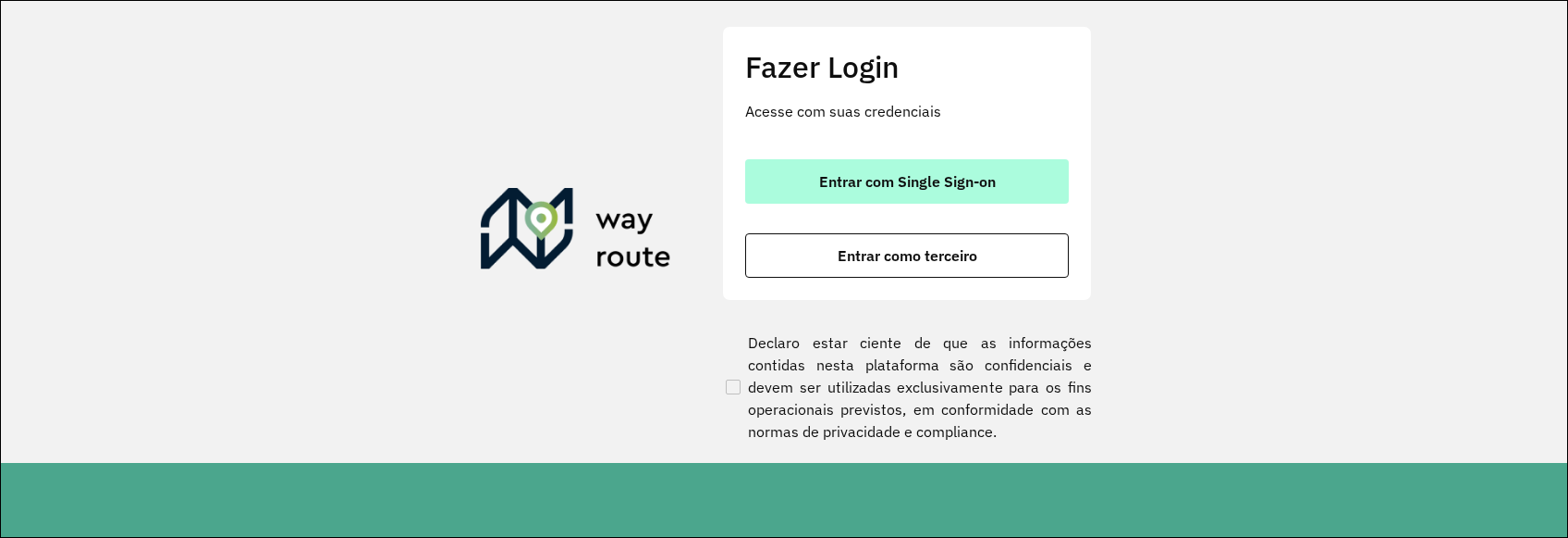
click at [892, 185] on span "Entrar com Single Sign-on" at bounding box center [907, 182] width 177 height 15
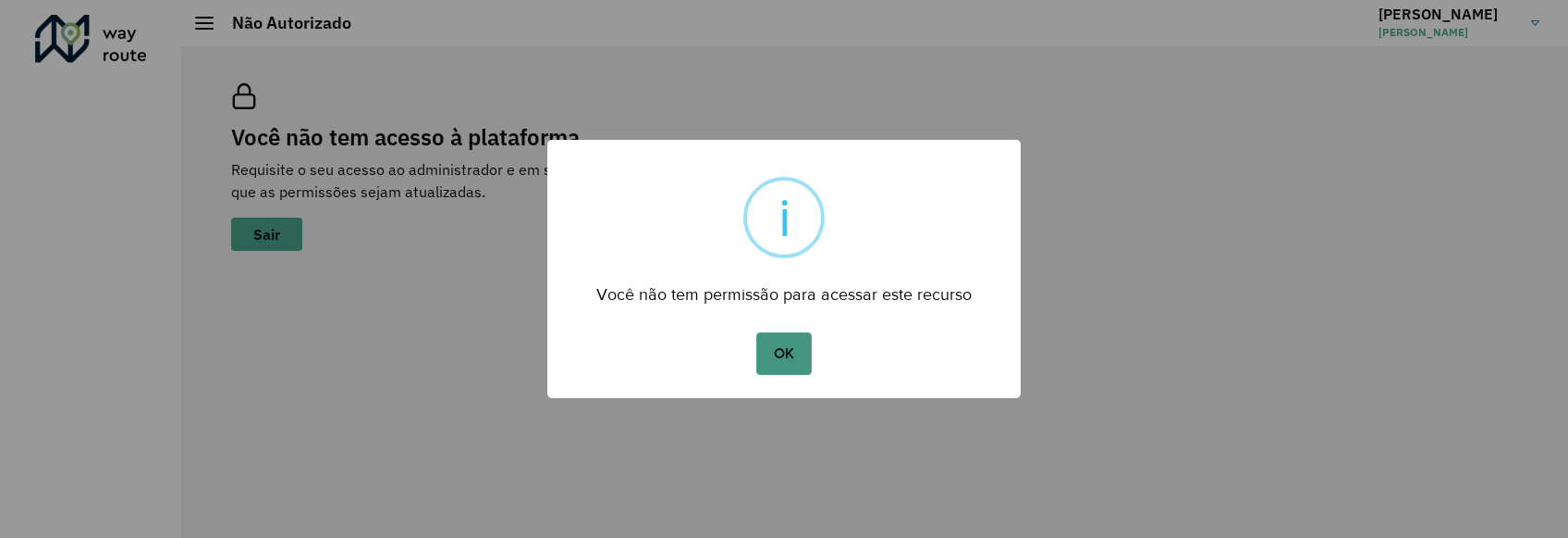
click at [791, 362] on button "OK" at bounding box center [783, 353] width 54 height 43
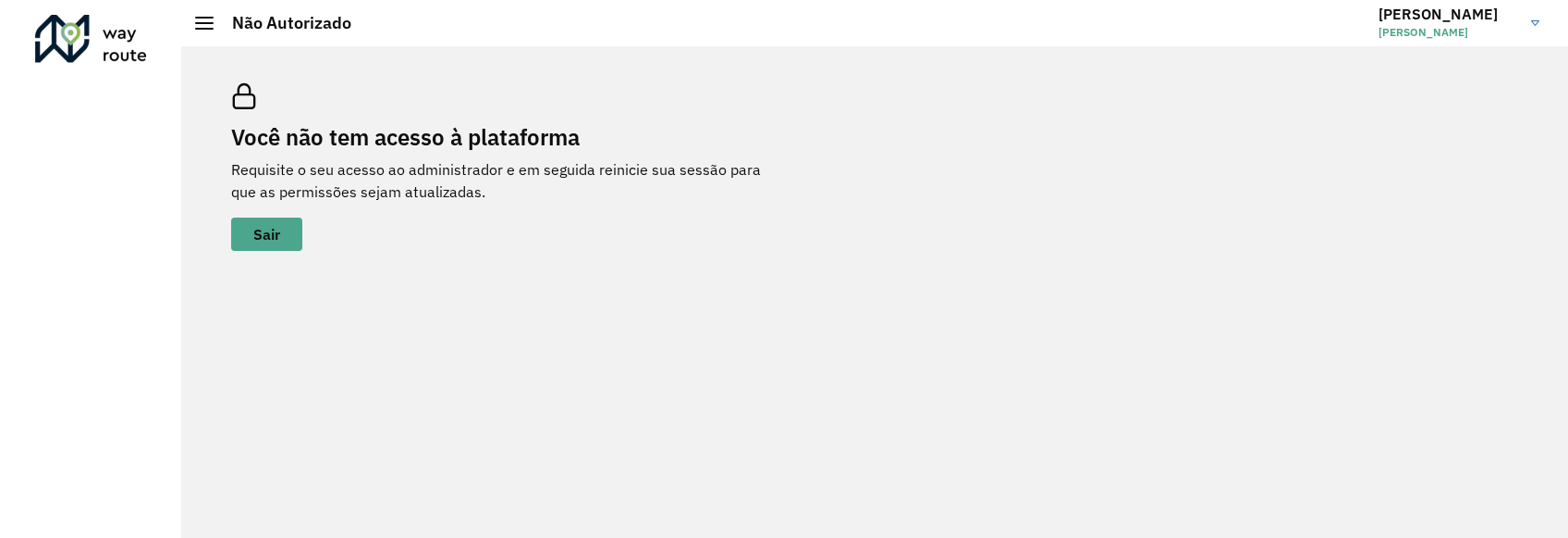
click at [1434, 27] on span "[PERSON_NAME]" at bounding box center [1447, 32] width 139 height 17
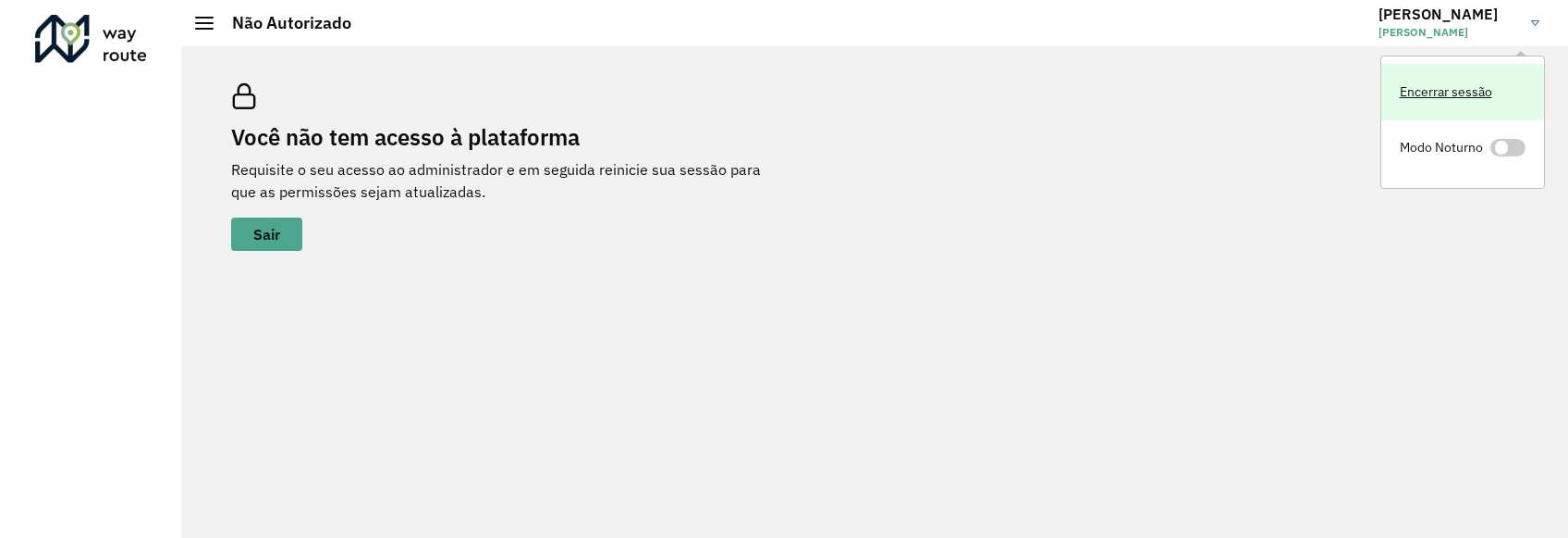
click at [1462, 99] on link "Encerrar sessão" at bounding box center [1462, 91] width 162 height 56
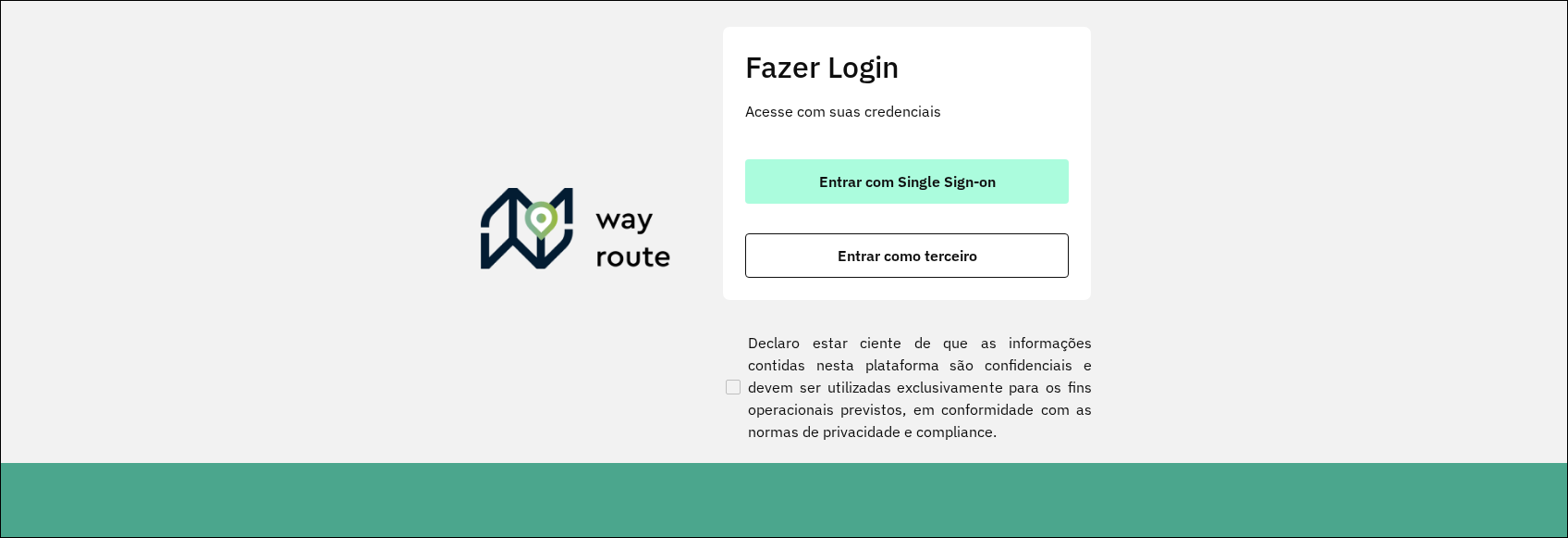
click at [959, 182] on span "Entrar com Single Sign-on" at bounding box center [907, 182] width 177 height 15
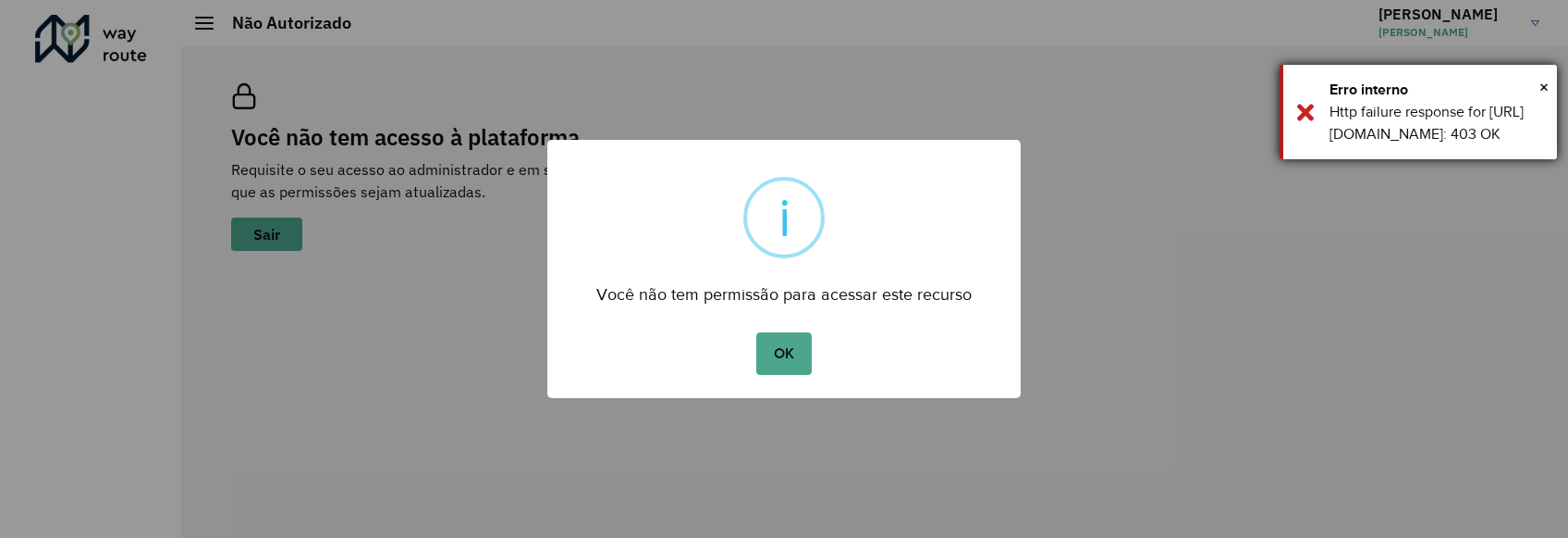
drag, startPoint x: 1405, startPoint y: 177, endPoint x: 1323, endPoint y: 88, distance: 121.0
click at [1323, 88] on div "× Erro interno Http failure response for [URL][DOMAIN_NAME]: 403 OK" at bounding box center [1418, 111] width 277 height 94
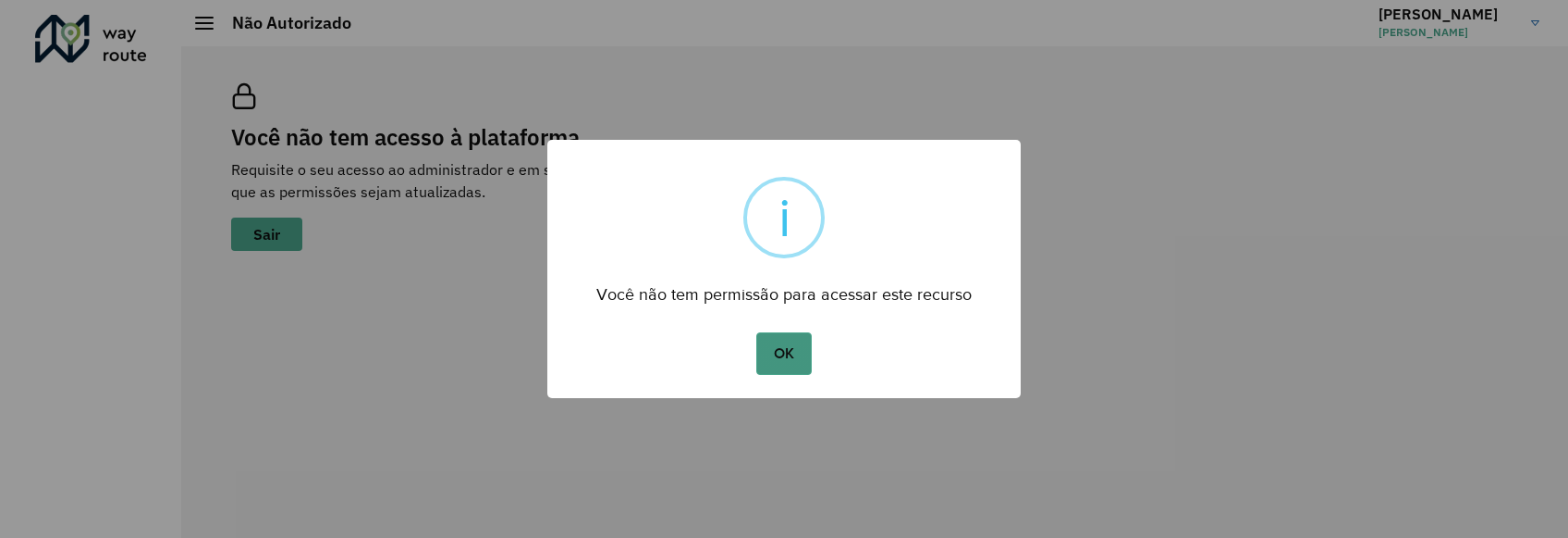
click at [791, 355] on button "OK" at bounding box center [783, 353] width 54 height 43
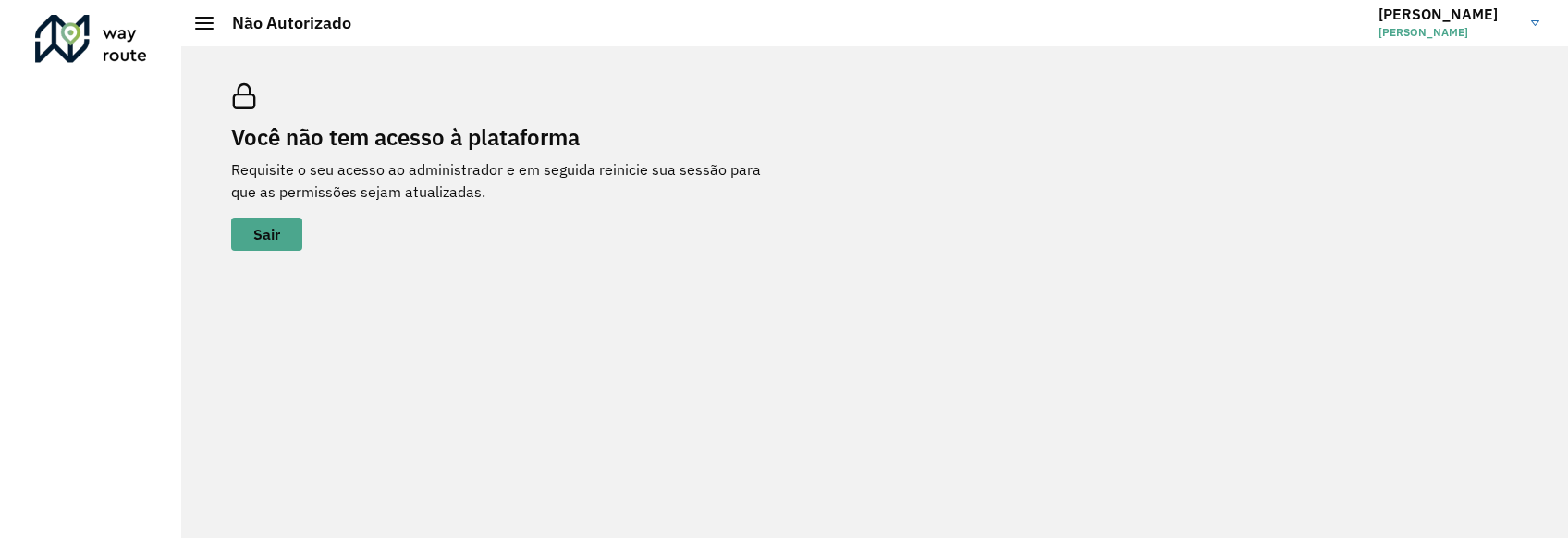
click at [70, 279] on div "Roteirizador AmbevTech" at bounding box center [90, 269] width 181 height 538
click at [201, 36] on hb-header "Não Autorizado [PERSON_NAME]" at bounding box center [875, 23] width 1387 height 47
click at [212, 22] on div at bounding box center [203, 24] width 18 height 13
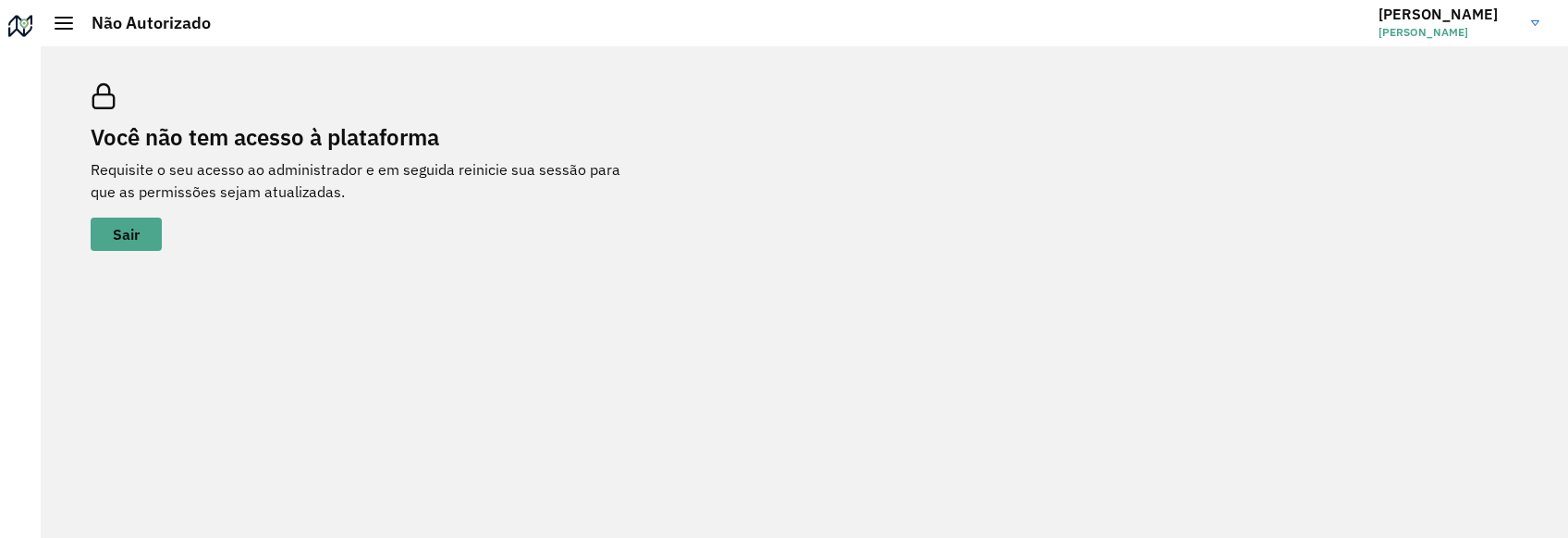
click at [1427, 30] on span "[PERSON_NAME]" at bounding box center [1447, 32] width 139 height 17
drag, startPoint x: 761, startPoint y: 279, endPoint x: 722, endPoint y: 286, distance: 39.6
click at [759, 279] on div "Você não tem acesso à plataforma Requisite o seu acesso ao administrador e em s…" at bounding box center [804, 292] width 1527 height 491
drag, startPoint x: 66, startPoint y: 12, endPoint x: 63, endPoint y: 25, distance: 13.3
click at [63, 25] on hb-header "Não Autorizado [PERSON_NAME] Encerrar sessão Modo Noturno" at bounding box center [804, 23] width 1527 height 47
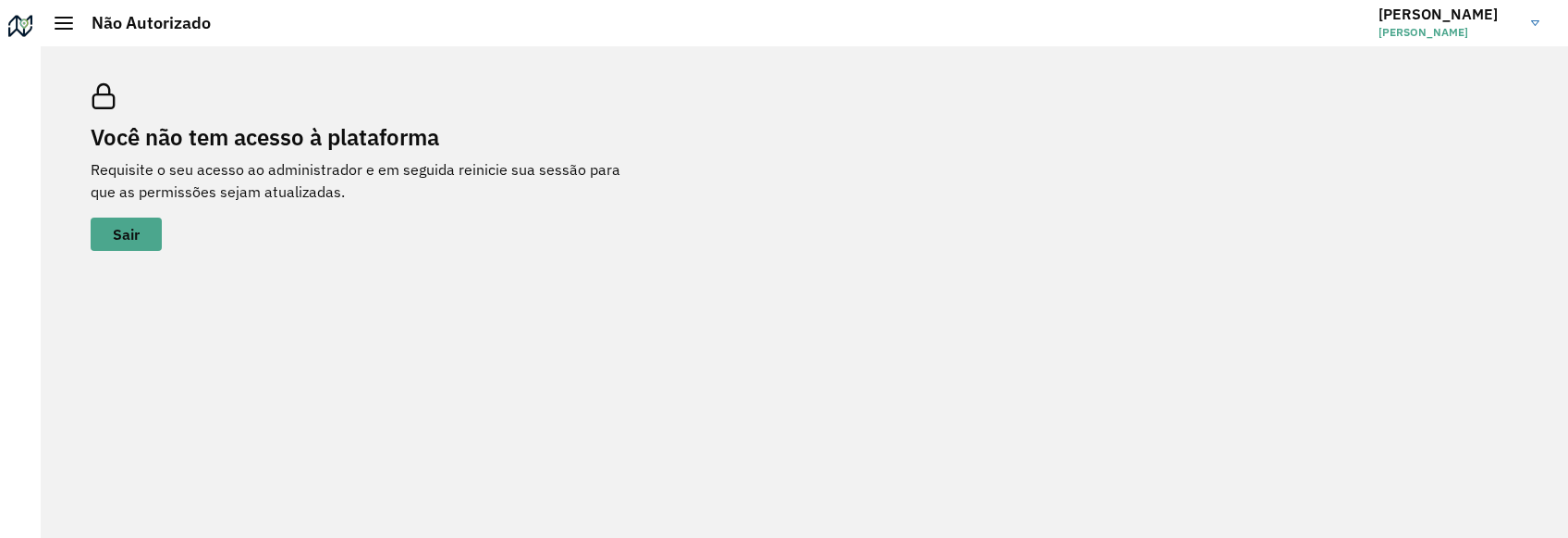
click at [63, 25] on div at bounding box center [63, 24] width 18 height 13
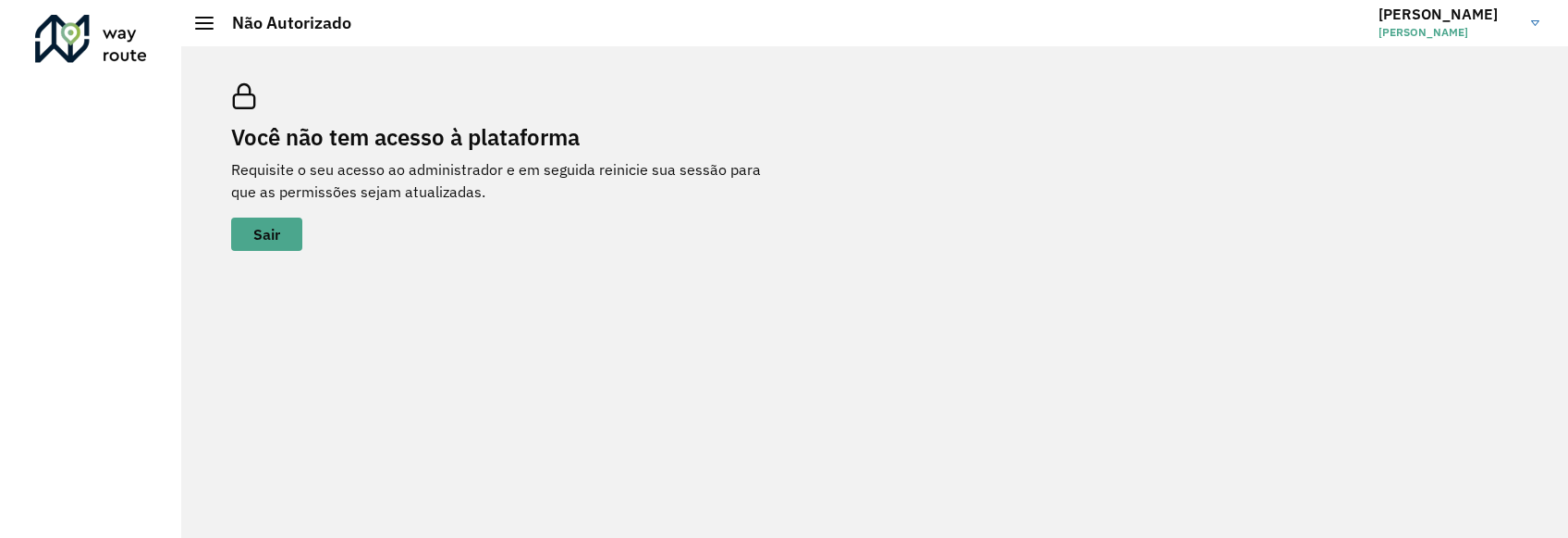
click at [1533, 26] on link "[PERSON_NAME]" at bounding box center [1465, 23] width 175 height 48
click at [1510, 160] on p-inputswitch at bounding box center [1507, 150] width 35 height 23
click at [1513, 154] on div "Você não tem acesso à plataforma Requisite o seu acesso ao administrador e em s…" at bounding box center [875, 166] width 1332 height 212
click at [1531, 19] on link "[PERSON_NAME]" at bounding box center [1465, 23] width 175 height 48
click at [1516, 150] on span at bounding box center [1507, 147] width 35 height 17
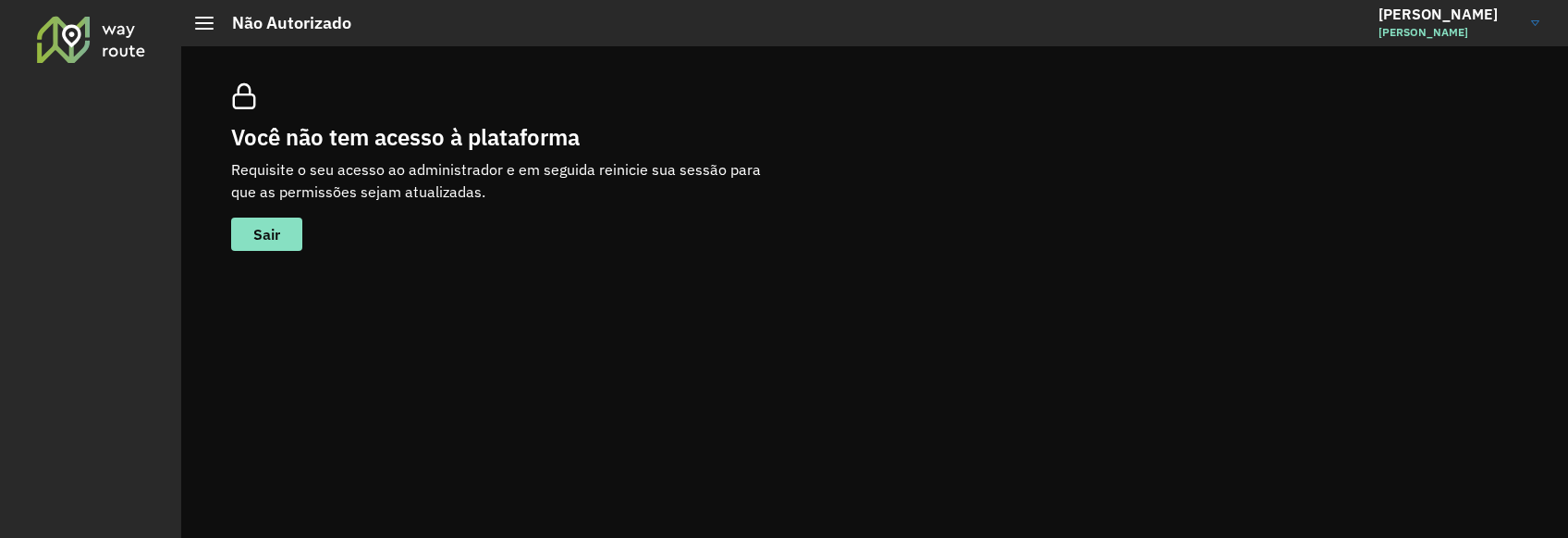
click at [1515, 22] on div "[PERSON_NAME]" at bounding box center [1447, 23] width 139 height 34
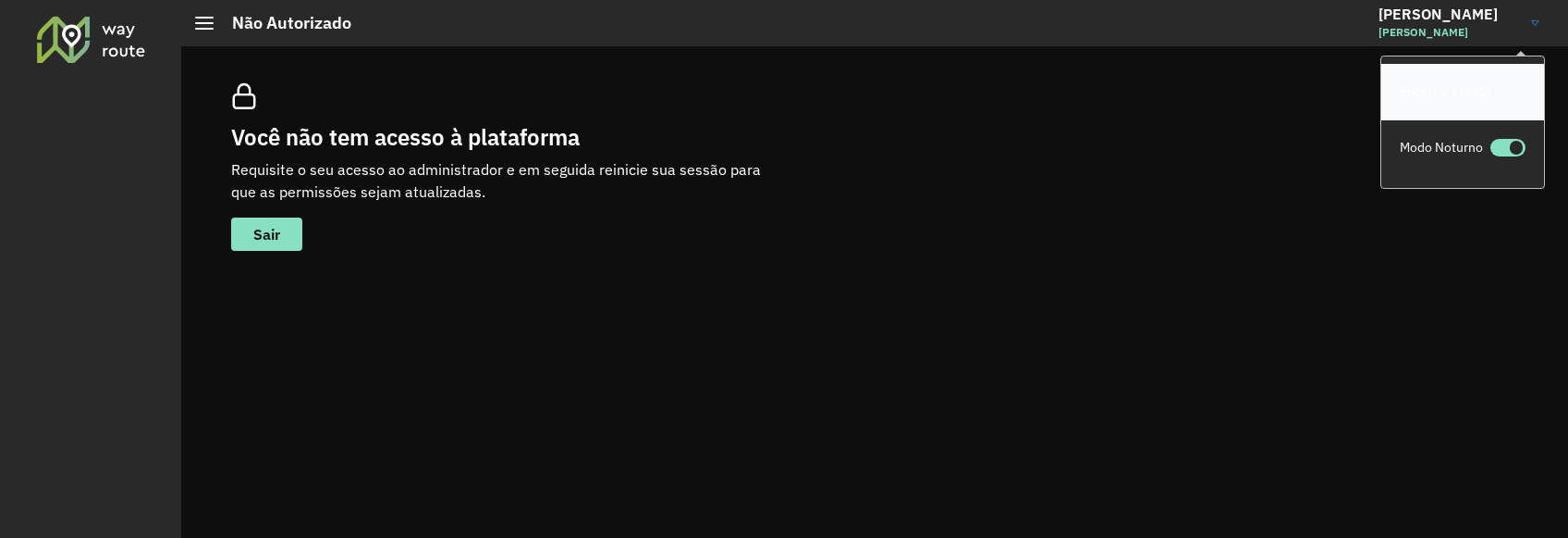
click at [1473, 82] on link "Encerrar sessão" at bounding box center [1462, 91] width 162 height 56
